Goal: Information Seeking & Learning: Find specific fact

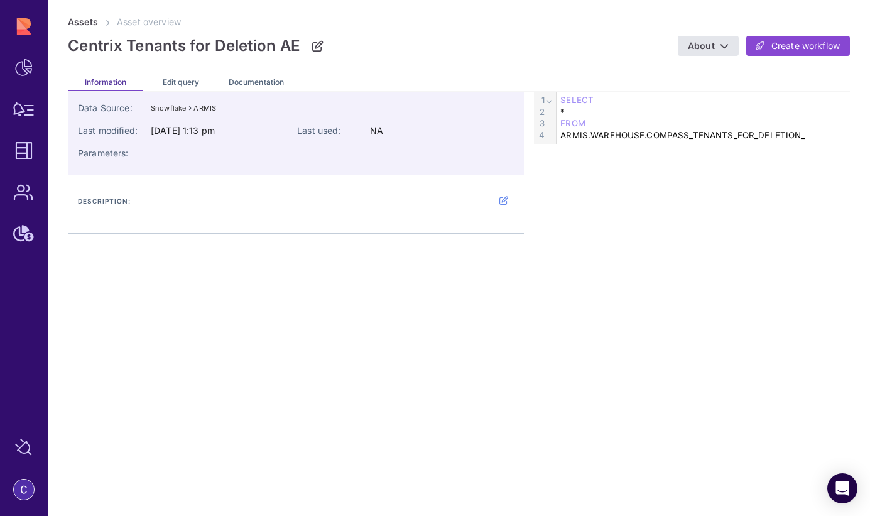
click at [190, 77] on div "Edit query" at bounding box center [180, 81] width 75 height 20
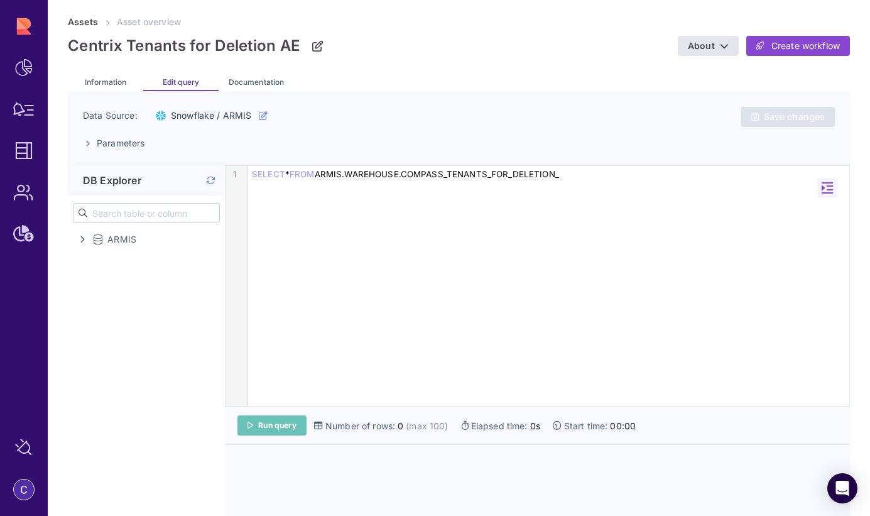
click at [262, 418] on link "Run query" at bounding box center [271, 425] width 69 height 20
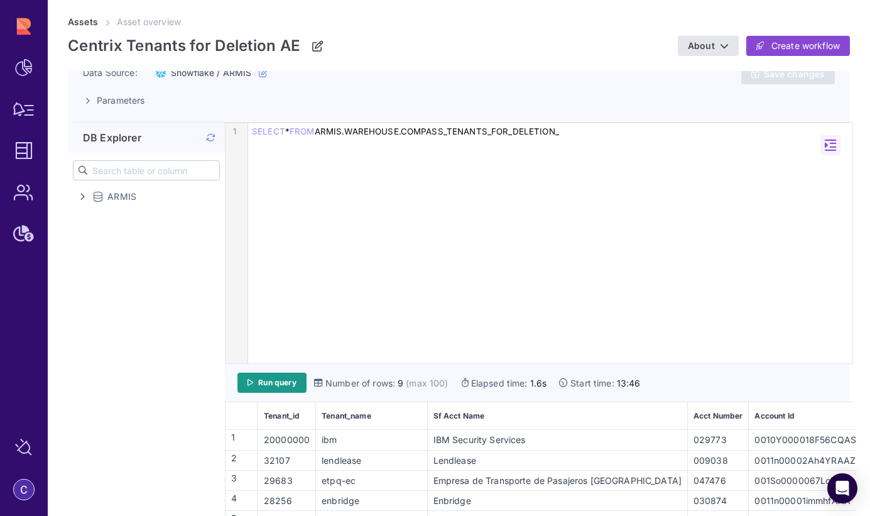
scroll to position [135, 0]
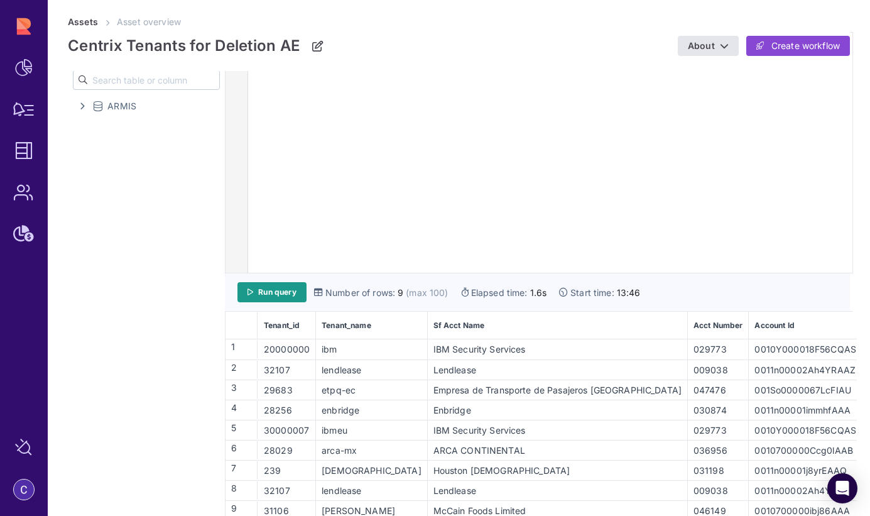
click at [277, 485] on div "32107" at bounding box center [287, 490] width 56 height 13
copy div "32107"
click at [281, 367] on div "32107" at bounding box center [287, 369] width 56 height 13
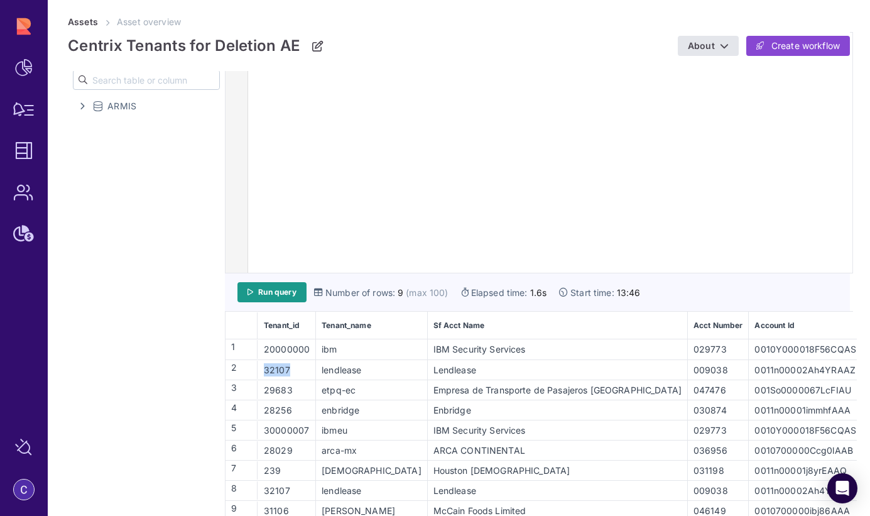
copy div "32107"
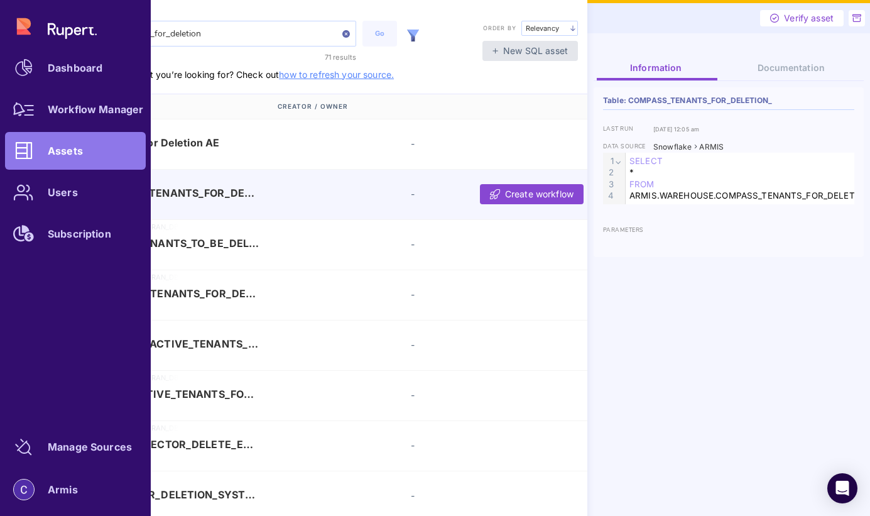
click at [29, 24] on div "Dashboard Workflow Manager Assets Users Subscription" at bounding box center [75, 130] width 141 height 245
click at [48, 113] on div "Workflow Manager" at bounding box center [95, 110] width 95 height 8
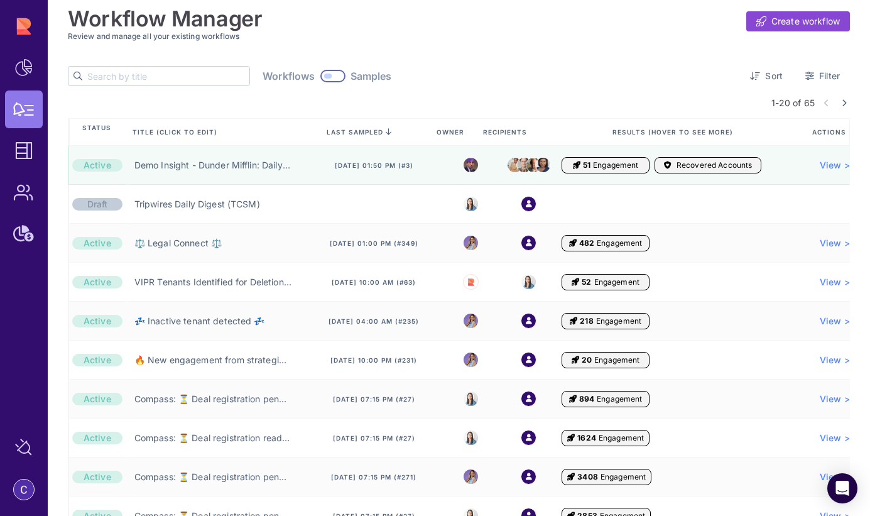
click at [180, 76] on input "text" at bounding box center [168, 76] width 162 height 19
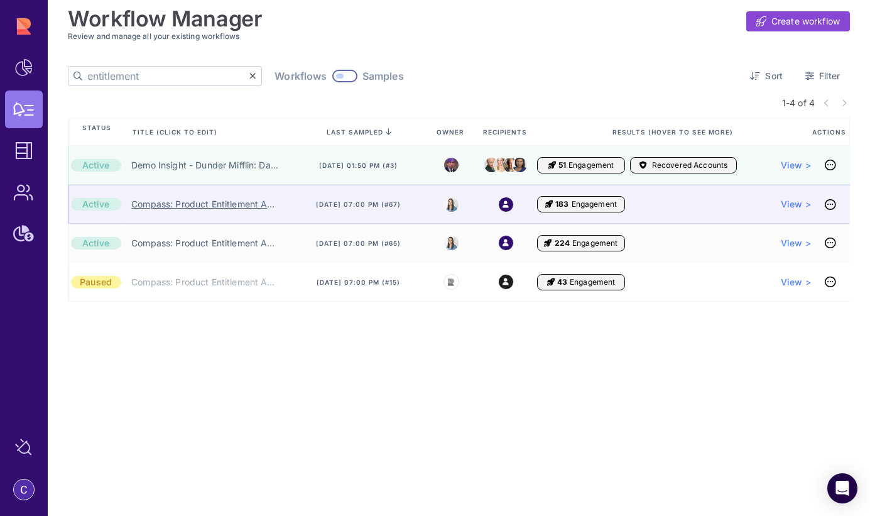
type input "entitlement"
